Goal: Communication & Community: Answer question/provide support

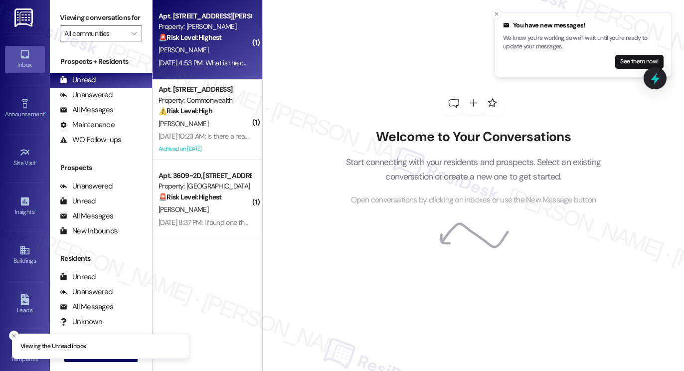
click at [211, 31] on div "Property: [PERSON_NAME]" at bounding box center [205, 26] width 92 height 10
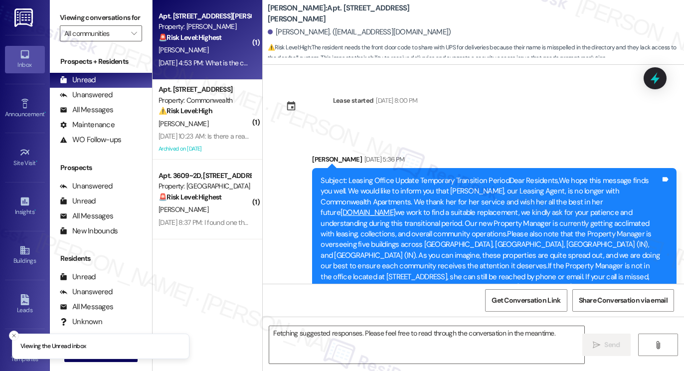
scroll to position [7308, 0]
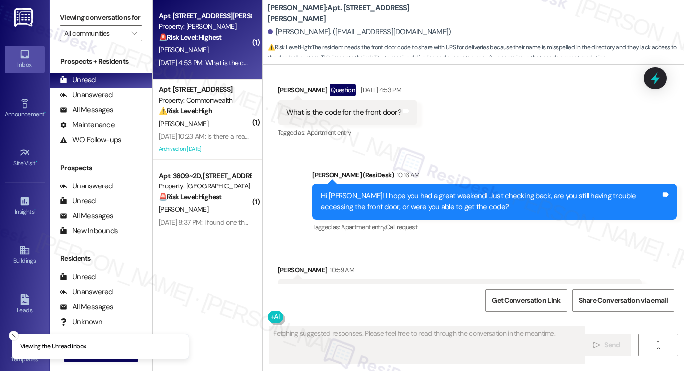
click at [344, 286] on div "Yes, I need the code to share with UPS for deliveries. My name is misspelled in…" at bounding box center [456, 296] width 340 height 21
click at [418, 191] on div "Hi [PERSON_NAME]! I hope you had a great weekend! Just checking back, are you s…" at bounding box center [491, 201] width 340 height 21
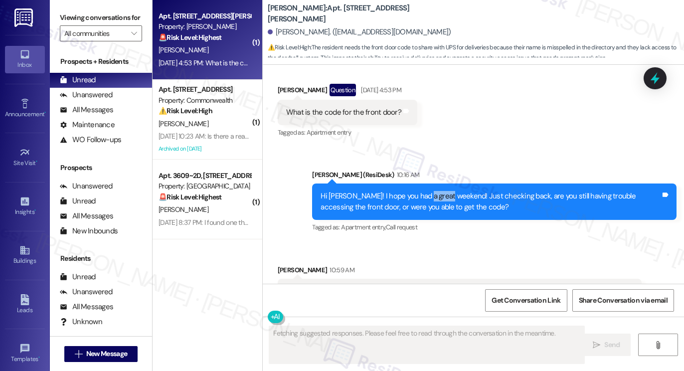
click at [418, 191] on div "Hi [PERSON_NAME]! I hope you had a great weekend! Just checking back, are you s…" at bounding box center [491, 201] width 340 height 21
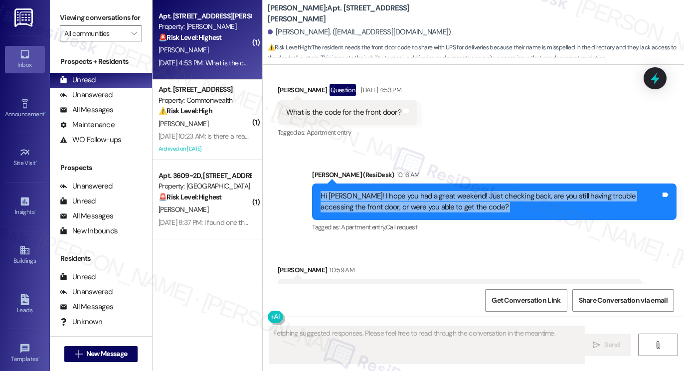
click at [418, 191] on div "Hi [PERSON_NAME]! I hope you had a great weekend! Just checking back, are you s…" at bounding box center [491, 201] width 340 height 21
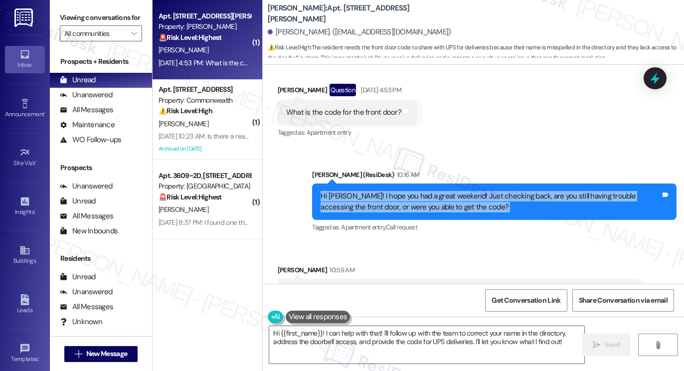
click at [401, 191] on div "Hi [PERSON_NAME]! I hope you had a great weekend! Just checking back, are you s…" at bounding box center [491, 201] width 340 height 21
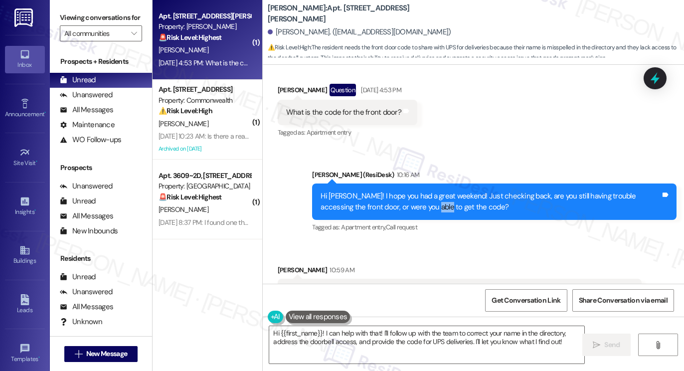
click at [401, 191] on div "Hi [PERSON_NAME]! I hope you had a great weekend! Just checking back, are you s…" at bounding box center [491, 201] width 340 height 21
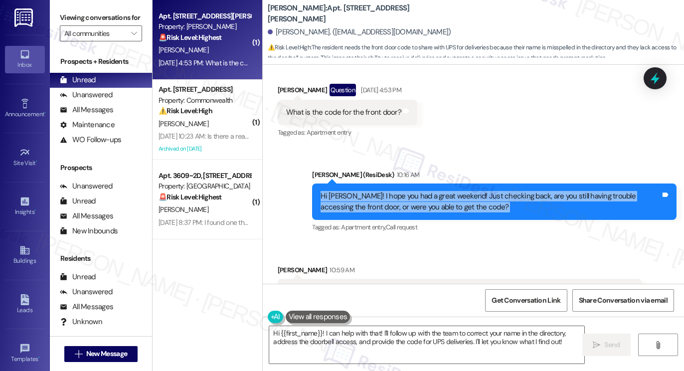
click at [401, 191] on div "Hi [PERSON_NAME]! I hope you had a great weekend! Just checking back, are you s…" at bounding box center [491, 201] width 340 height 21
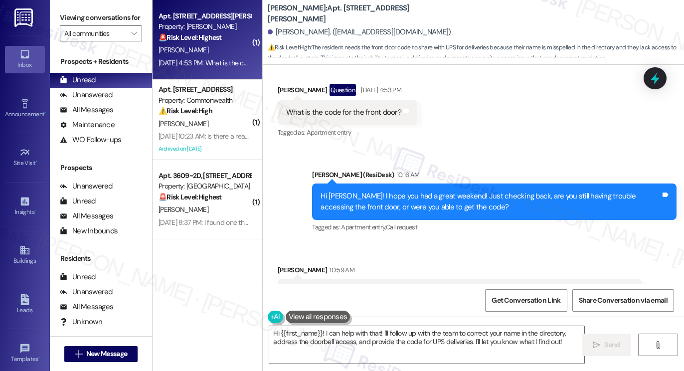
click at [370, 286] on div "Yes, I need the code to share with UPS for deliveries. My name is misspelled in…" at bounding box center [456, 296] width 340 height 21
click at [438, 286] on div "Yes, I need the code to share with UPS for deliveries. My name is misspelled in…" at bounding box center [456, 296] width 340 height 21
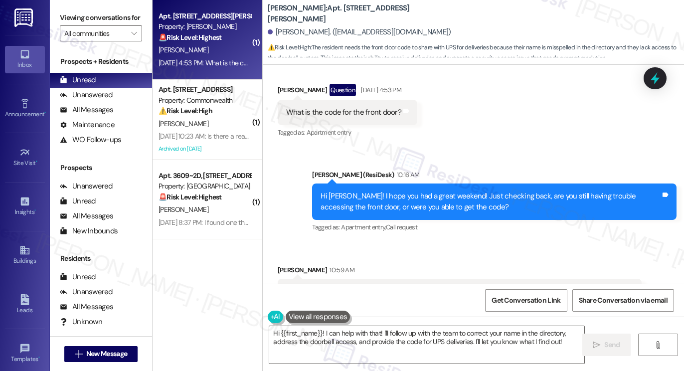
click at [438, 286] on div "Yes, I need the code to share with UPS for deliveries. My name is misspelled in…" at bounding box center [456, 296] width 340 height 21
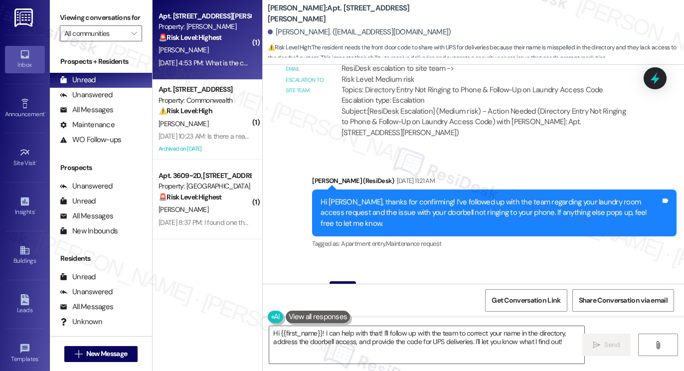
scroll to position [7109, 0]
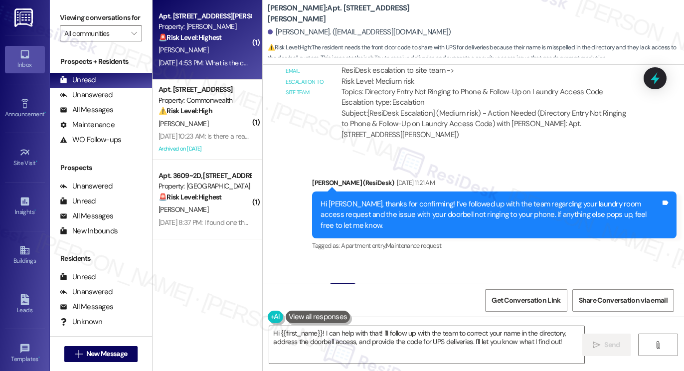
click at [346, 307] on div "What is the code for the front door?" at bounding box center [343, 312] width 115 height 10
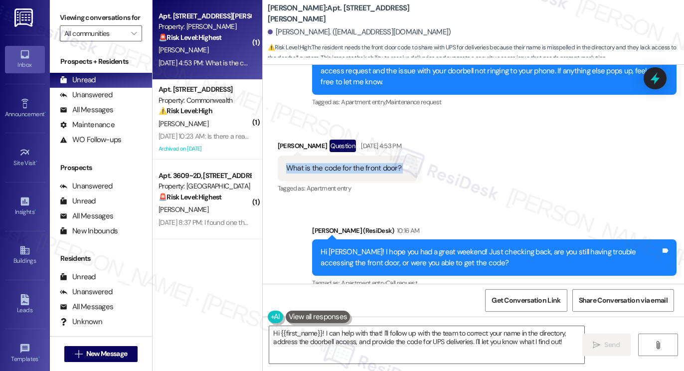
scroll to position [7308, 0]
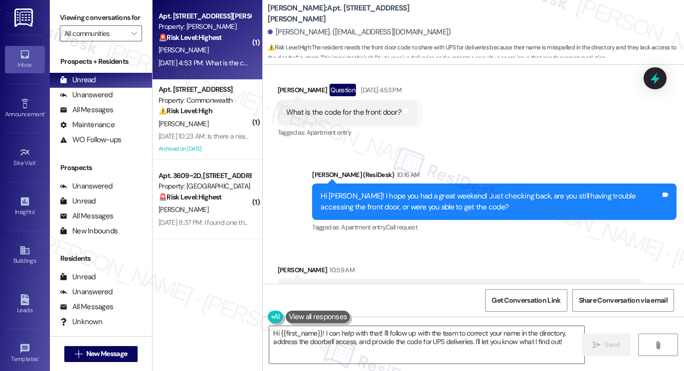
click at [366, 324] on div "Hi {{first_name}}! I can help with that! I'll follow up with the team to correc…" at bounding box center [473, 354] width 421 height 75
click at [433, 327] on textarea "Hi {{first_name}}! I can help with that! I'll follow up with the team to correc…" at bounding box center [426, 344] width 315 height 37
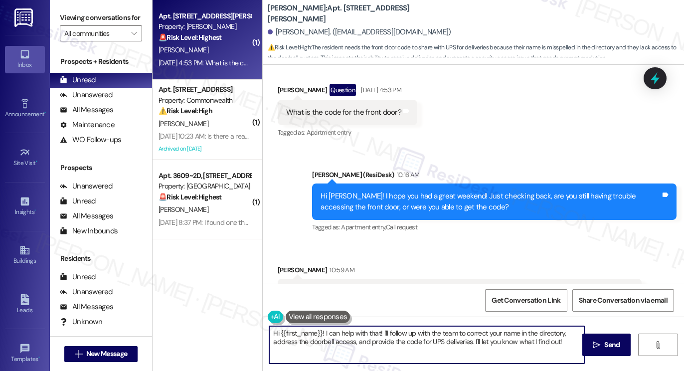
click at [433, 327] on textarea "Hi {{first_name}}! I can help with that! I'll follow up with the team to correc…" at bounding box center [426, 344] width 315 height 37
click at [415, 333] on textarea "Hi {{first_name}}! I can help with that! I'll follow up with the team to correc…" at bounding box center [426, 344] width 315 height 37
drag, startPoint x: 379, startPoint y: 331, endPoint x: 232, endPoint y: 331, distance: 147.1
click at [232, 331] on div "( 1 ) Apt. [STREET_ADDRESS][PERSON_NAME] Property: [PERSON_NAME] 🚨 Risk Level: …" at bounding box center [419, 185] width 532 height 371
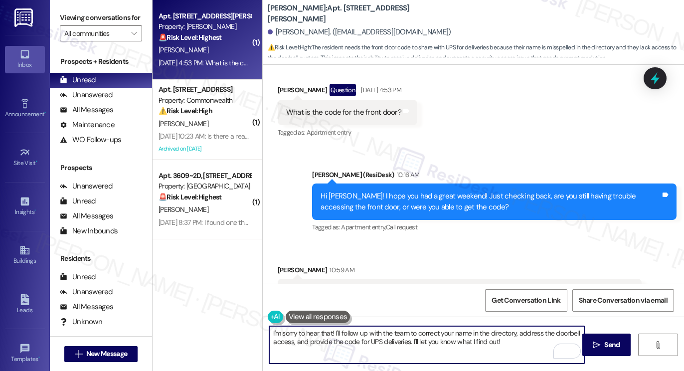
click at [474, 331] on textarea "I'm sorry to hear that! I'll follow up with the team to correct your name in th…" at bounding box center [426, 344] width 315 height 37
click at [519, 345] on textarea "I'm sorry to hear that! I'll follow up with the team to correct your name in th…" at bounding box center [426, 344] width 315 height 37
click at [370, 286] on div "Yes, I need the code to share with UPS for deliveries. My name is misspelled in…" at bounding box center [456, 296] width 340 height 21
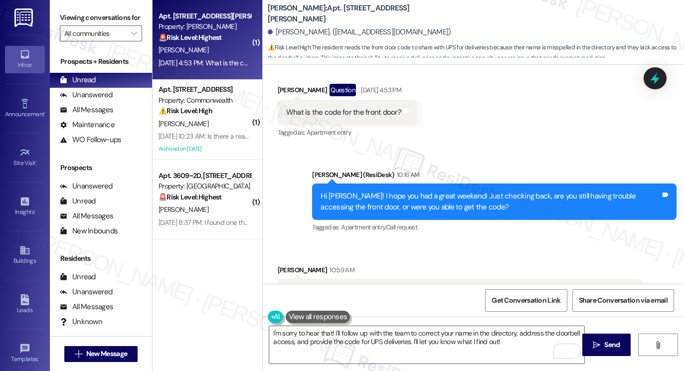
click at [370, 286] on div "Yes, I need the code to share with UPS for deliveries. My name is misspelled in…" at bounding box center [456, 296] width 340 height 21
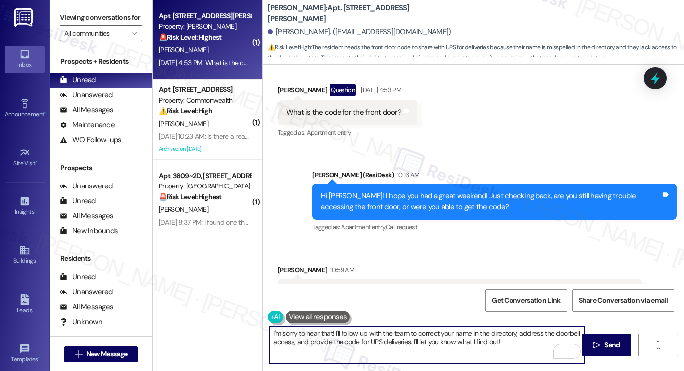
drag, startPoint x: 511, startPoint y: 341, endPoint x: 349, endPoint y: 341, distance: 162.6
click at [349, 341] on textarea "I'm sorry to hear that! I'll follow up with the team to correct your name in th…" at bounding box center [426, 344] width 315 height 37
click at [519, 340] on textarea "I'm sorry to hear that! I'll follow up with the team to correct your name in th…" at bounding box center [426, 344] width 315 height 37
drag, startPoint x: 516, startPoint y: 340, endPoint x: 410, endPoint y: 343, distance: 105.8
click at [410, 343] on textarea "I'm sorry to hear that! I'll follow up with the team to correct your name in th…" at bounding box center [426, 344] width 315 height 37
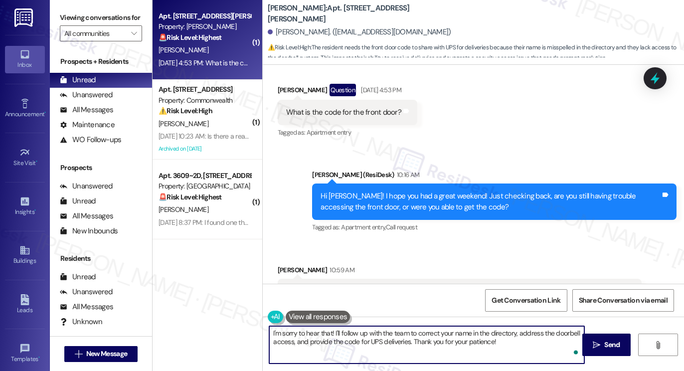
type textarea "I'm sorry to hear that! I'll follow up with the team to correct your name in th…"
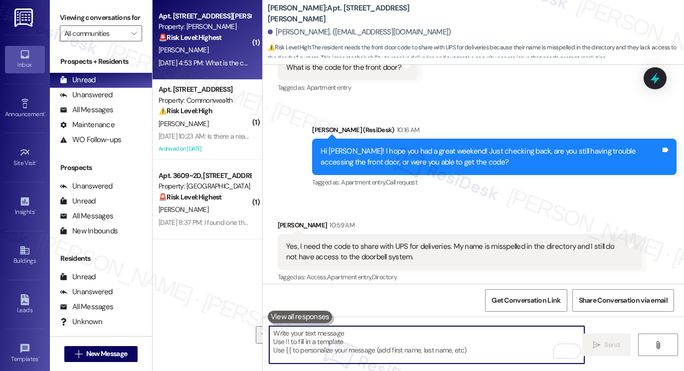
scroll to position [7388, 0]
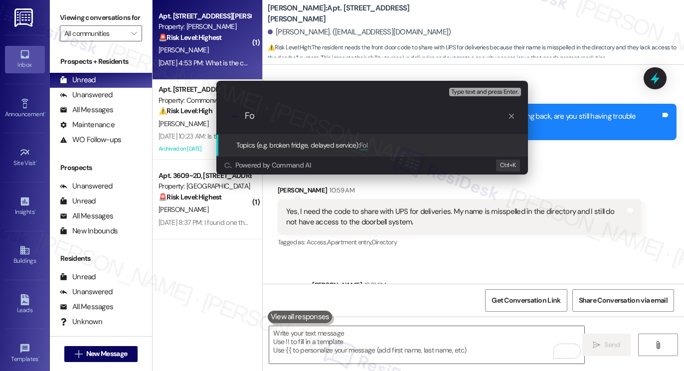
type input "F"
type input "U"
click at [539, 238] on div "Escalate Conversation Medium risk Topics (e.g. broken fridge, delayed service) …" at bounding box center [342, 185] width 684 height 371
type textarea "F"
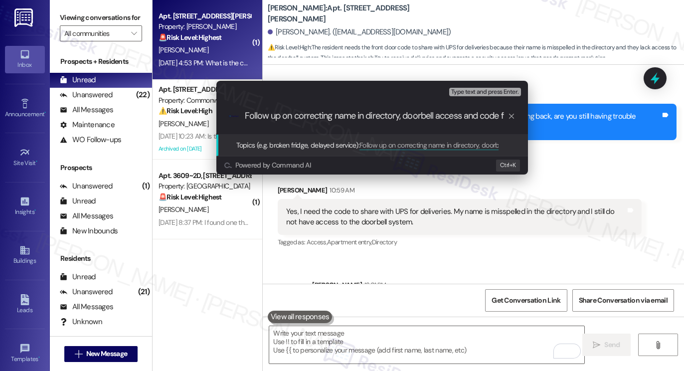
scroll to position [0, 0]
type input "Follow up on correcting name in directory, doorbell access and front door code"
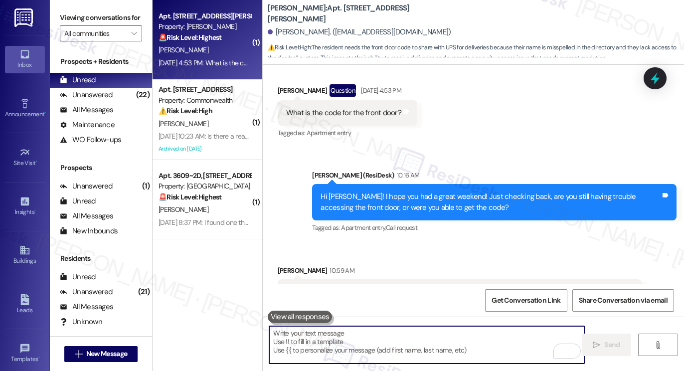
scroll to position [7403, 0]
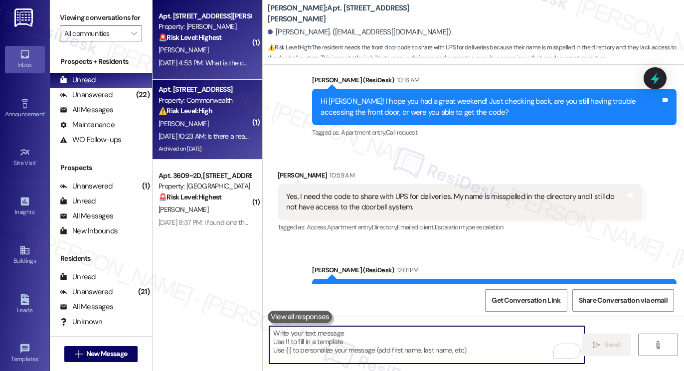
click at [220, 140] on div "[DATE] 10:23 AM: Is there a reason the boiler is on? It's been on for over 5 ho…" at bounding box center [272, 136] width 226 height 9
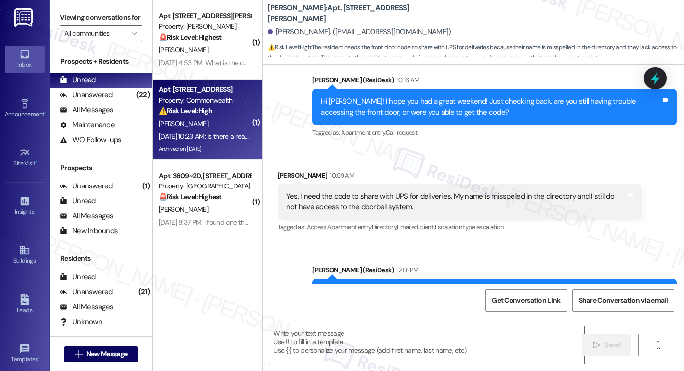
type textarea "Fetching suggested responses. Please feel free to read through the conversation…"
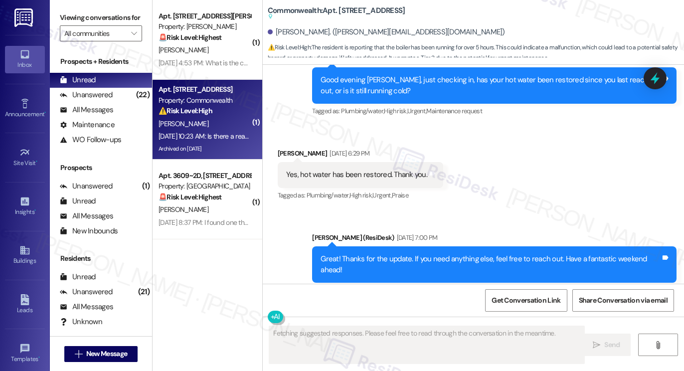
scroll to position [22653, 0]
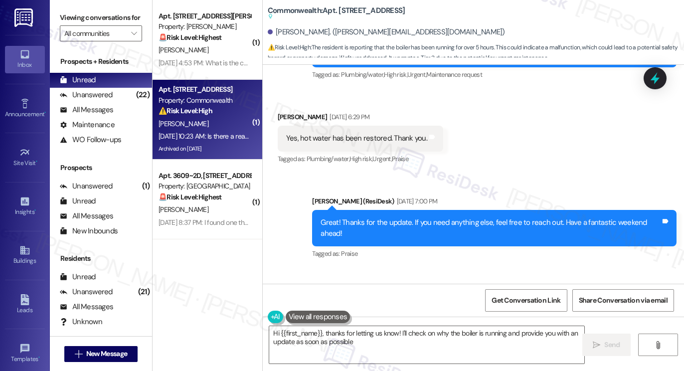
type textarea "Hi {{first_name}}, thanks for letting us know! I'll check on why the boiler is …"
click at [457, 217] on div "Great! Thanks for the update. If you need anything else, feel free to reach out…" at bounding box center [491, 227] width 340 height 21
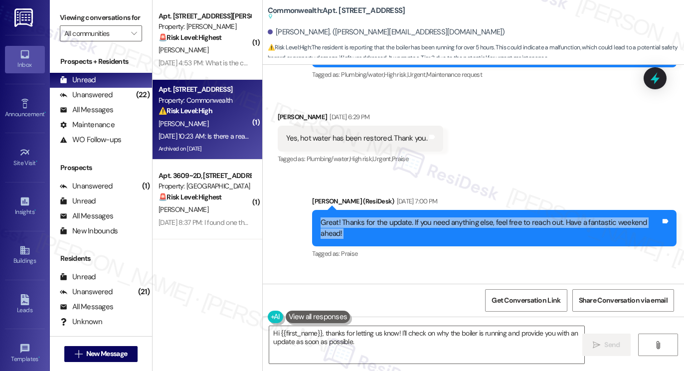
click at [457, 217] on div "Great! Thanks for the update. If you need anything else, feel free to reach out…" at bounding box center [491, 227] width 340 height 21
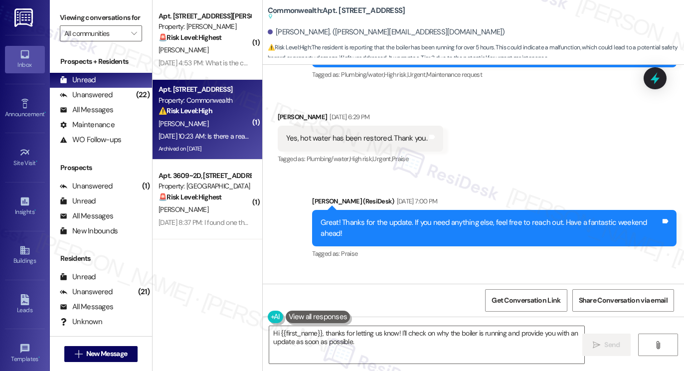
click at [387, 307] on div "Is there a reason the boiler is on? It's been on for over 5 hours. Tags and not…" at bounding box center [415, 319] width 274 height 25
copy div "Is there a reason the boiler is on? It's been on for over 5 hours. Tags and not…"
click at [83, 25] on label "Viewing conversations for" at bounding box center [101, 17] width 82 height 15
